Goal: Task Accomplishment & Management: Manage account settings

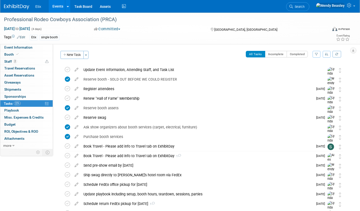
click at [58, 6] on link "Events" at bounding box center [58, 6] width 18 height 13
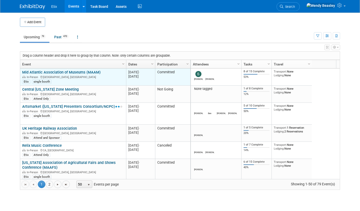
click at [73, 73] on link "Mid Atlantic Association of Museums (MAAM)" at bounding box center [61, 72] width 78 height 5
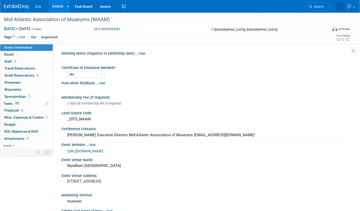
select select "No"
click at [11, 105] on span "Tasks 53%" at bounding box center [12, 104] width 17 height 4
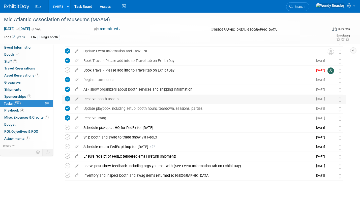
scroll to position [29, 0]
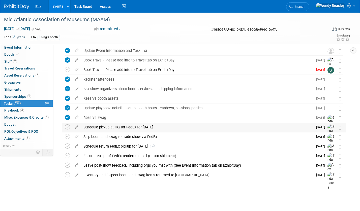
click at [138, 126] on div "Schedule pickup at HQ for FedEx for Oct 22" at bounding box center [197, 127] width 232 height 9
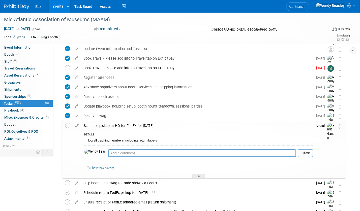
scroll to position [31, 0]
click at [117, 152] on textarea at bounding box center [202, 153] width 188 height 8
click at [188, 153] on textarea "Use Wendy's FedEx login (in lastpass)" at bounding box center [202, 153] width 188 height 8
paste textarea "https://www.fedex.com/PickupApp/login?locale=en_US"
type textarea "Use [PERSON_NAME]'s FedEx login (in lastpass) - [URL][DOMAIN_NAME]"
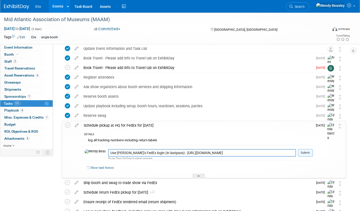
click at [307, 153] on button "Submit" at bounding box center [305, 153] width 15 height 8
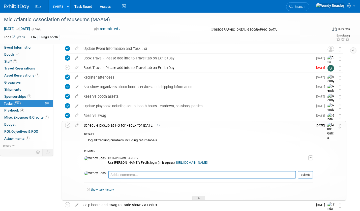
click at [243, 161] on div "Use Wendy's FedEx login (in lastpass) - https://www.fedex.com/PickupApp/login?l…" at bounding box center [208, 162] width 200 height 5
drag, startPoint x: 240, startPoint y: 162, endPoint x: 93, endPoint y: 162, distance: 146.9
click at [108, 162] on div "Use Wendy's FedEx login (in lastpass) - https://www.fedex.com/PickupApp/login?l…" at bounding box center [208, 162] width 200 height 5
copy div "Use Wendy's FedEx login (in lastpass) - https://www.fedex.com/PickupApp/login?l…"
click at [59, 4] on link "Events" at bounding box center [58, 6] width 18 height 13
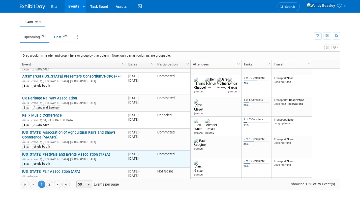
scroll to position [60, 0]
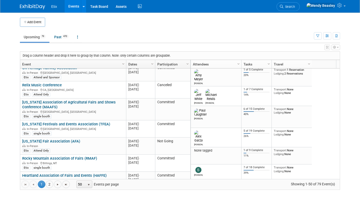
click at [70, 103] on link "[US_STATE] Association of Agricultural Fairs and Shows Conference (MAAFS)" at bounding box center [69, 104] width 94 height 9
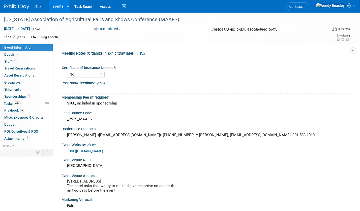
select select "No"
click at [15, 104] on span "40%" at bounding box center [17, 104] width 7 height 4
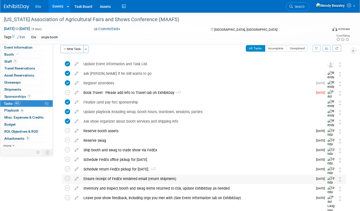
scroll to position [29, 0]
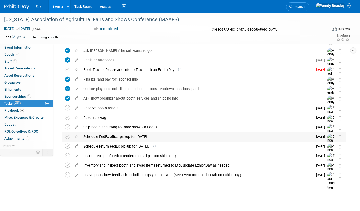
click at [116, 138] on div "Schedule FedEx office pickup for October 30" at bounding box center [197, 137] width 232 height 9
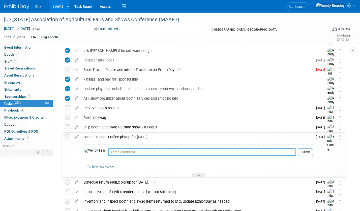
click at [108, 151] on textarea at bounding box center [202, 152] width 188 height 8
paste textarea "Use Wendy's FedEx login (in lastpass) - https://www.fedex.com/PickupApp/login?l…"
type textarea "Use Wendy's FedEx login (in lastpass) - https://www.fedex.com/PickupApp/login?l…"
click at [309, 151] on button "Submit" at bounding box center [305, 152] width 15 height 8
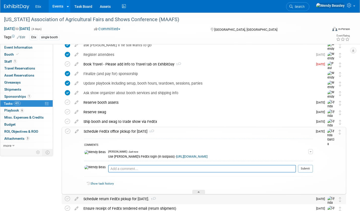
scroll to position [87, 0]
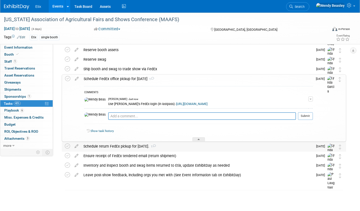
click at [125, 146] on div "Schedule return FedEx pickup for Nov 10. 1" at bounding box center [197, 146] width 232 height 9
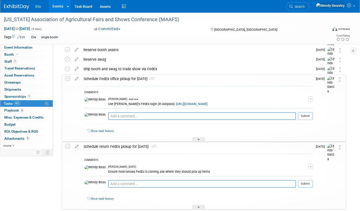
click at [132, 182] on textarea at bounding box center [202, 184] width 188 height 8
paste textarea "Use [PERSON_NAME]'s FedEx login (in lastpass) - [URL][DOMAIN_NAME]"
type textarea "Use [PERSON_NAME]'s FedEx login (in lastpass) - [URL][DOMAIN_NAME]"
click at [309, 183] on button "Submit" at bounding box center [305, 184] width 15 height 8
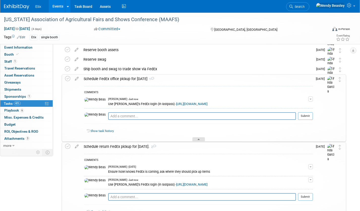
click at [200, 141] on div at bounding box center [198, 139] width 13 height 4
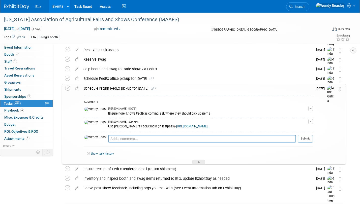
click at [199, 159] on div "Show task history" at bounding box center [198, 154] width 229 height 11
click at [200, 161] on div at bounding box center [198, 162] width 13 height 4
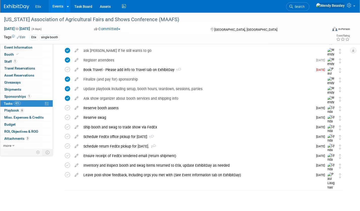
scroll to position [29, 0]
click at [59, 3] on link "Events" at bounding box center [58, 6] width 18 height 13
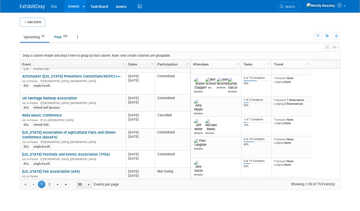
scroll to position [91, 0]
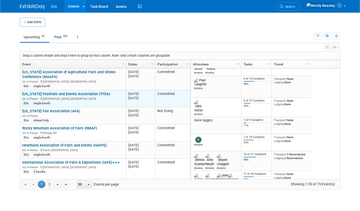
click at [61, 95] on link "[US_STATE] Festivals and Events Association (TFEA)" at bounding box center [66, 94] width 88 height 5
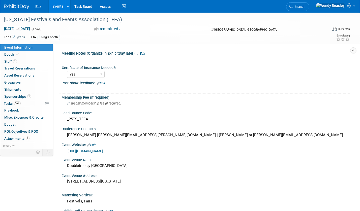
select select "Yes"
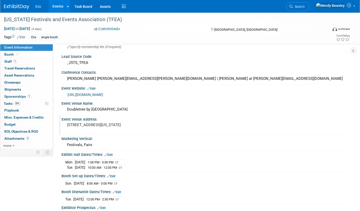
scroll to position [60, 0]
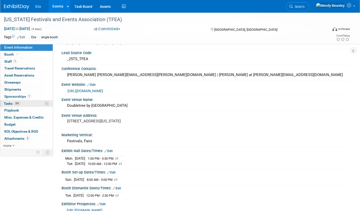
click at [9, 103] on span "Tasks 26%" at bounding box center [12, 104] width 17 height 4
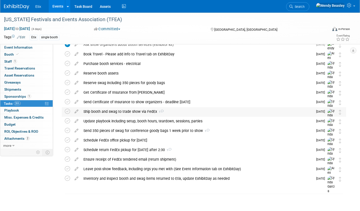
scroll to position [64, 0]
click at [128, 139] on div "Schedule FedEx office pickup for November 4" at bounding box center [197, 140] width 232 height 9
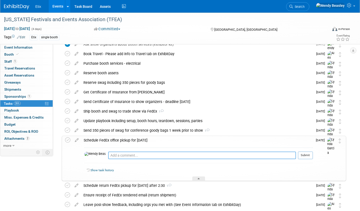
click at [126, 154] on textarea at bounding box center [202, 156] width 188 height 8
paste textarea "Use Wendy's FedEx login (in lastpass) - https://www.fedex.com/PickupApp/login?l…"
type textarea "Use Wendy's FedEx login (in lastpass) - https://www.fedex.com/PickupApp/login?l…"
click at [306, 155] on button "Submit" at bounding box center [305, 156] width 15 height 8
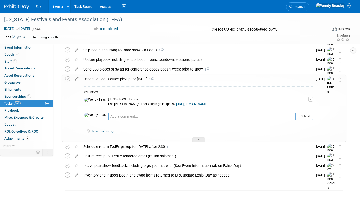
scroll to position [125, 0]
click at [142, 145] on div "Schedule return FedEx pickup for Nov 11 after 2:30 1" at bounding box center [197, 146] width 232 height 9
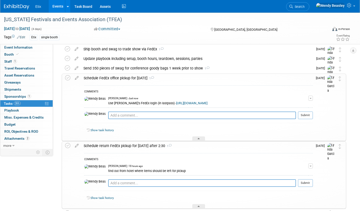
scroll to position [126, 0]
click at [169, 181] on textarea at bounding box center [202, 183] width 188 height 8
paste textarea "Use Wendy's FedEx login (in lastpass) - https://www.fedex.com/PickupApp/login?l…"
type textarea "Use Wendy's FedEx login (in lastpass) - https://www.fedex.com/PickupApp/login?l…"
click at [306, 182] on button "Submit" at bounding box center [305, 183] width 15 height 8
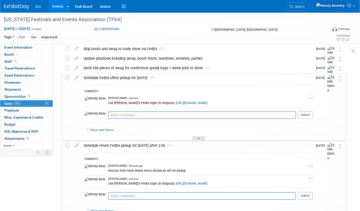
click at [202, 137] on div at bounding box center [198, 138] width 13 height 4
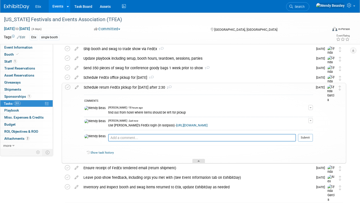
click at [198, 161] on icon at bounding box center [199, 162] width 2 height 3
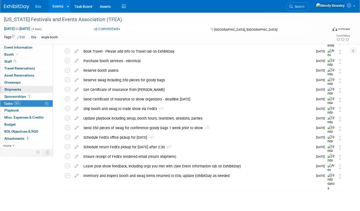
scroll to position [66, 0]
click at [58, 7] on link "Events" at bounding box center [58, 6] width 18 height 13
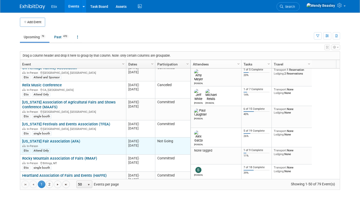
scroll to position [91, 0]
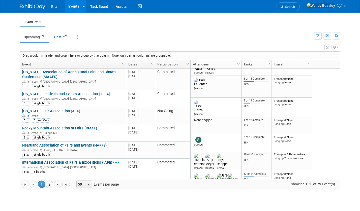
click at [64, 128] on link "Rocky Mountain Association of Fairs (RMAF)" at bounding box center [59, 128] width 75 height 5
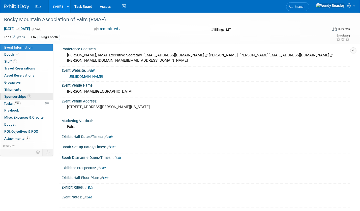
scroll to position [98, 0]
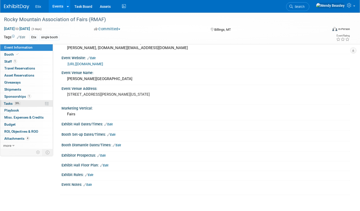
click at [9, 102] on span "Tasks 39%" at bounding box center [12, 104] width 17 height 4
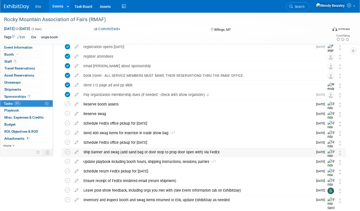
scroll to position [57, 0]
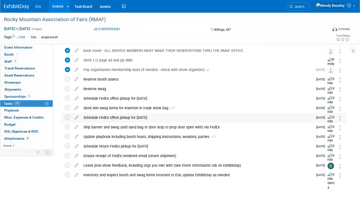
click at [131, 118] on div "Schedule FedEx office pickup for Nov 6" at bounding box center [197, 117] width 232 height 9
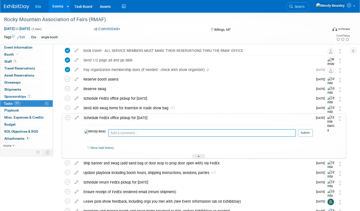
click at [145, 135] on textarea at bounding box center [202, 133] width 188 height 8
paste textarea "Use Wendy's FedEx login (in lastpass) - https://www.fedex.com/PickupApp/login?l…"
type textarea "Use Wendy's FedEx login (in lastpass) - https://www.fedex.com/PickupApp/login?l…"
click at [307, 133] on button "Submit" at bounding box center [305, 133] width 15 height 8
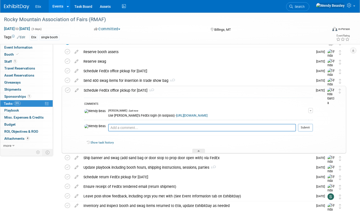
scroll to position [116, 0]
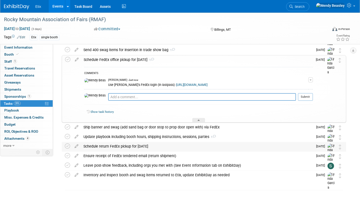
click at [147, 146] on div "Schedule return FedEx pickup for November 17" at bounding box center [197, 146] width 232 height 9
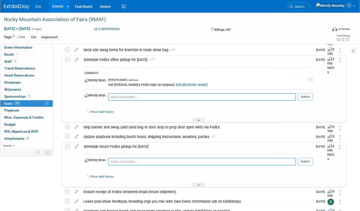
click at [137, 160] on textarea at bounding box center [202, 162] width 188 height 8
paste textarea "Use Wendy's FedEx login (in lastpass) - https://www.fedex.com/PickupApp/login?l…"
type textarea "Use Wendy's FedEx login (in lastpass) - https://www.fedex.com/PickupApp/login?l…"
click at [305, 161] on button "Submit" at bounding box center [305, 162] width 15 height 8
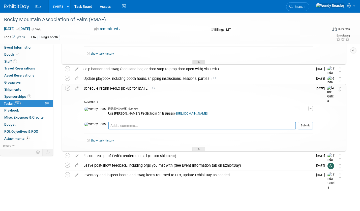
click at [203, 61] on div at bounding box center [198, 62] width 13 height 4
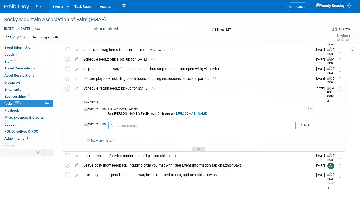
click at [198, 148] on div at bounding box center [198, 149] width 13 height 4
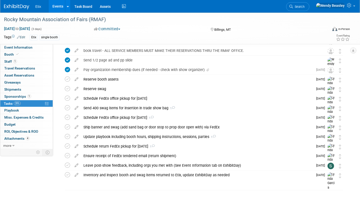
click at [35, 7] on div at bounding box center [19, 4] width 31 height 9
click at [22, 8] on img at bounding box center [16, 6] width 25 height 5
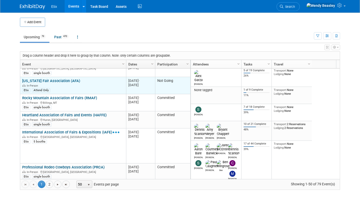
scroll to position [151, 0]
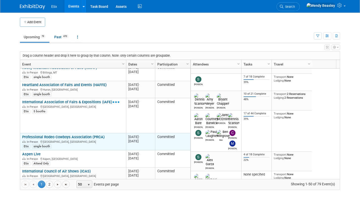
click at [86, 137] on link "Professional Rodeo Cowboys Association (PRCA)" at bounding box center [63, 137] width 82 height 5
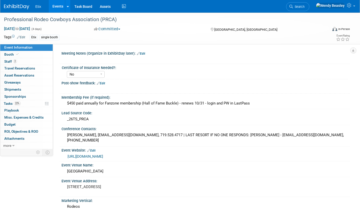
select select "No"
click at [56, 6] on link "Events" at bounding box center [58, 6] width 18 height 13
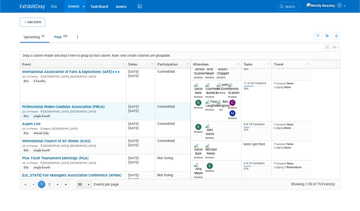
scroll to position [212, 0]
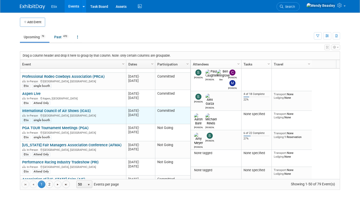
click at [64, 110] on link "International Council of Air Shows (ICAS)" at bounding box center [56, 111] width 69 height 5
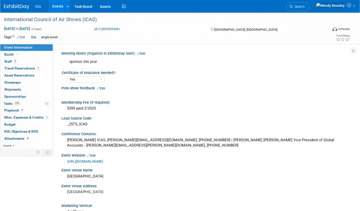
select select "Yes"
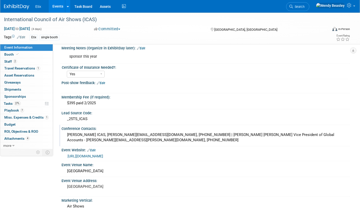
scroll to position [6, 0]
click at [12, 102] on span "Tasks 27%" at bounding box center [12, 104] width 17 height 4
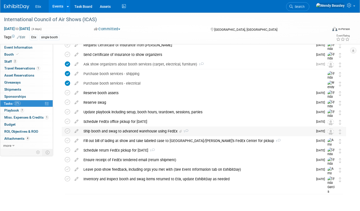
scroll to position [96, 0]
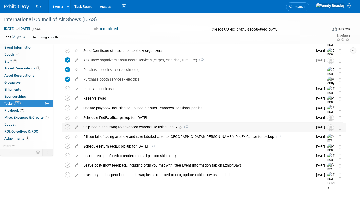
click at [134, 128] on div "Ship booth and swag to advanced warehouse using FedEx 1" at bounding box center [197, 127] width 232 height 9
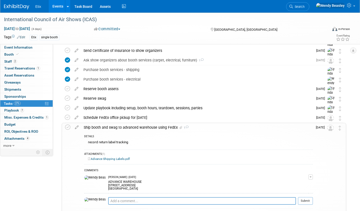
click at [134, 127] on div "Ship booth and swag to advanced warehouse using FedEx 1" at bounding box center [197, 127] width 232 height 9
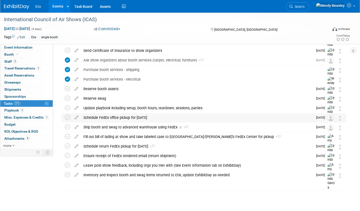
click at [126, 117] on div "Schedule FedEx office pickup for [DATE]" at bounding box center [197, 117] width 232 height 9
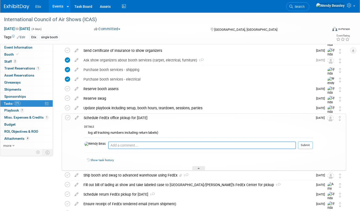
click at [126, 143] on textarea at bounding box center [202, 146] width 188 height 8
paste textarea "Use [PERSON_NAME]'s FedEx login (in lastpass) - [URL][DOMAIN_NAME]"
type textarea "Use [PERSON_NAME]'s FedEx login (in lastpass) - [URL][DOMAIN_NAME]"
click at [307, 147] on button "Submit" at bounding box center [305, 146] width 15 height 8
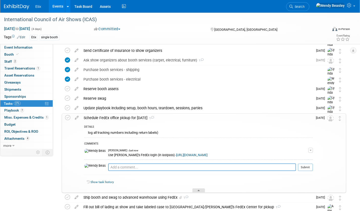
click at [202, 191] on div at bounding box center [198, 191] width 13 height 4
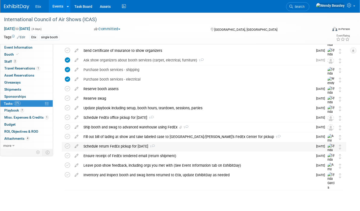
click at [135, 145] on div "Schedule return FedEx pickup for [DATE] 1" at bounding box center [197, 146] width 232 height 9
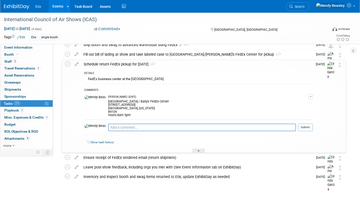
scroll to position [180, 0]
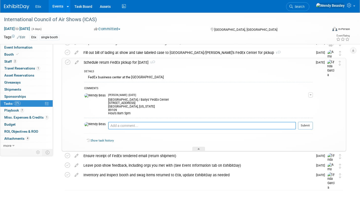
click at [136, 127] on textarea at bounding box center [202, 126] width 188 height 8
paste textarea "Use [PERSON_NAME]'s FedEx login (in lastpass) - [URL][DOMAIN_NAME]"
type textarea "Use [PERSON_NAME]'s FedEx login (in lastpass) - [URL][DOMAIN_NAME]"
click at [306, 126] on button "Submit" at bounding box center [305, 126] width 15 height 8
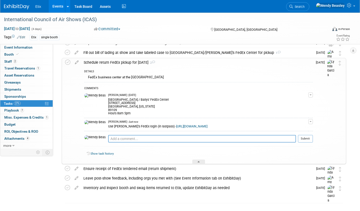
click at [195, 159] on div "Show task history" at bounding box center [198, 154] width 229 height 11
click at [198, 161] on icon at bounding box center [199, 162] width 2 height 3
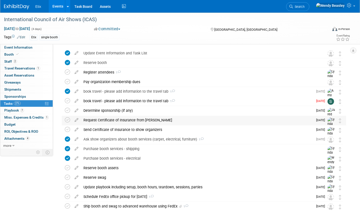
scroll to position [0, 0]
